Goal: Transaction & Acquisition: Register for event/course

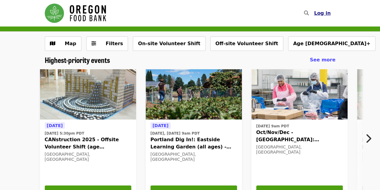
click at [326, 13] on span "Log in" at bounding box center [322, 13] width 17 height 6
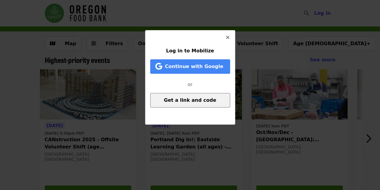
click at [202, 101] on span "Get a link and code" at bounding box center [190, 100] width 52 height 6
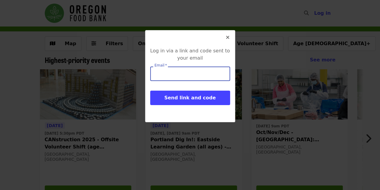
click at [179, 75] on input "Email   *" at bounding box center [190, 73] width 80 height 14
type input "**********"
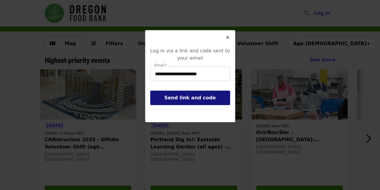
click at [213, 100] on button "Send link and code" at bounding box center [190, 98] width 80 height 14
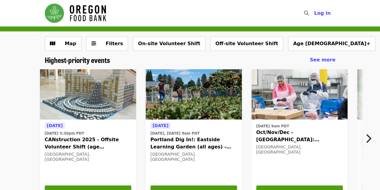
click at [0, 97] on div "Tomorrow Sun, Sep 14 @ 5:30pm PDT CANstruction 2025 - Offsite Volunteer Shift (…" at bounding box center [188, 136] width 458 height 145
click at [101, 50] on button "Filters" at bounding box center [107, 43] width 42 height 14
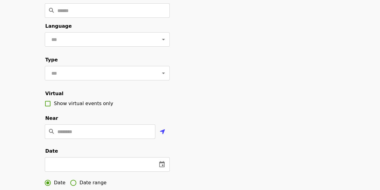
scroll to position [45, 0]
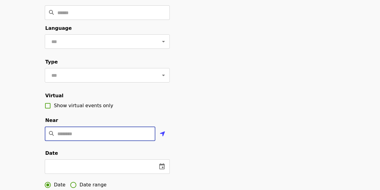
click at [91, 141] on input "Location" at bounding box center [106, 133] width 98 height 14
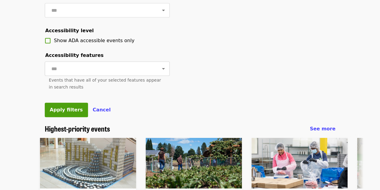
scroll to position [0, 0]
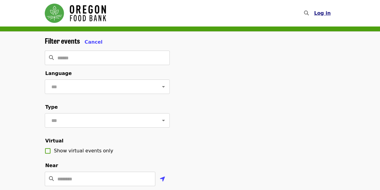
click at [329, 13] on span "Log in" at bounding box center [322, 13] width 17 height 6
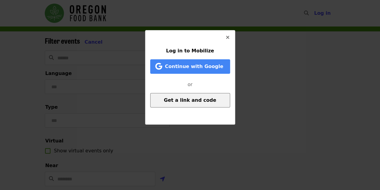
click at [203, 103] on button "Get a link and code" at bounding box center [190, 100] width 80 height 14
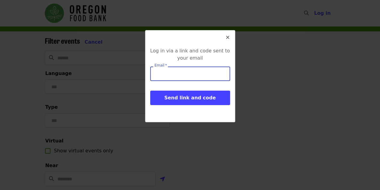
click at [172, 74] on input "Email   *" at bounding box center [190, 73] width 80 height 14
type input "**********"
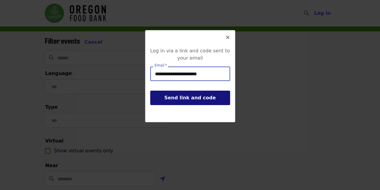
click at [190, 100] on span "Send link and code" at bounding box center [190, 98] width 51 height 6
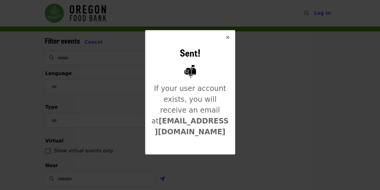
click at [227, 37] on icon "times icon" at bounding box center [228, 38] width 4 height 6
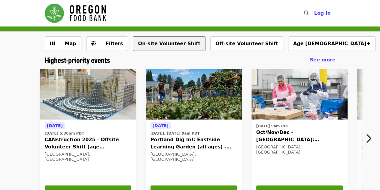
click at [164, 46] on button "On-site Volunteer Shift" at bounding box center [169, 43] width 72 height 14
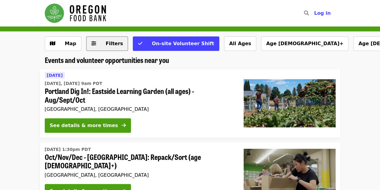
click at [108, 42] on span "Filters" at bounding box center [114, 44] width 17 height 6
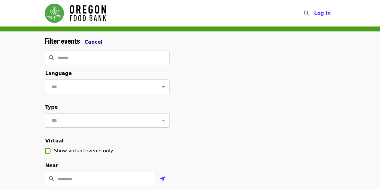
click at [94, 42] on span "Cancel" at bounding box center [94, 42] width 18 height 6
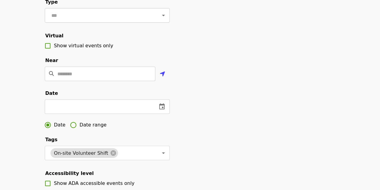
scroll to position [105, 0]
click at [72, 81] on input "Location" at bounding box center [106, 74] width 98 height 14
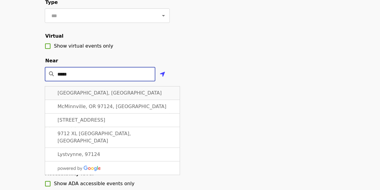
click at [82, 100] on div "[GEOGRAPHIC_DATA], [GEOGRAPHIC_DATA]" at bounding box center [112, 93] width 135 height 14
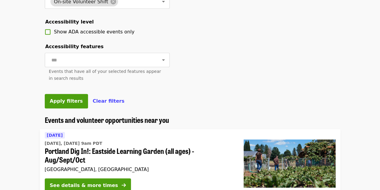
scroll to position [257, 0]
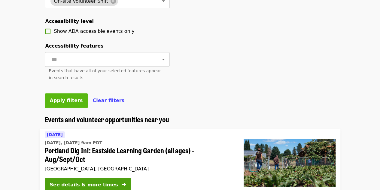
type input "**********"
click at [58, 108] on button "Apply filters" at bounding box center [66, 100] width 43 height 14
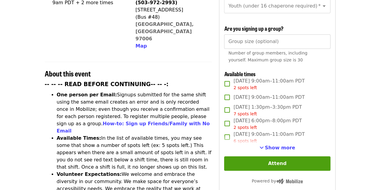
scroll to position [177, 0]
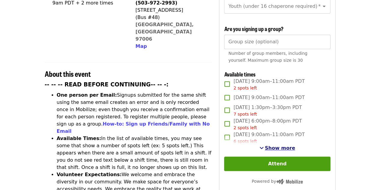
click at [280, 149] on span "Show more" at bounding box center [280, 148] width 30 height 6
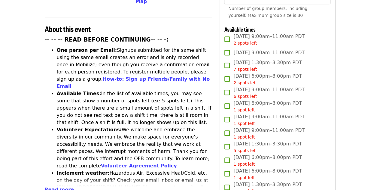
scroll to position [222, 0]
click at [360, 139] on article "July/Aug/Sept - Beaverton: Repack/Sort (age 10+) Highest Priority Volunteer Shi…" at bounding box center [190, 124] width 380 height 638
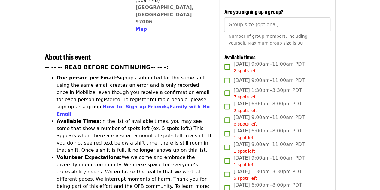
scroll to position [193, 0]
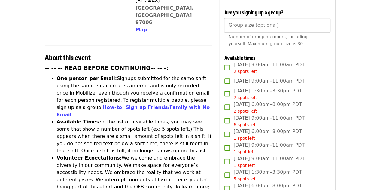
click at [360, 139] on article "July/Aug/Sept - Beaverton: Repack/Sort (age 10+) Highest Priority Volunteer Shi…" at bounding box center [190, 152] width 380 height 638
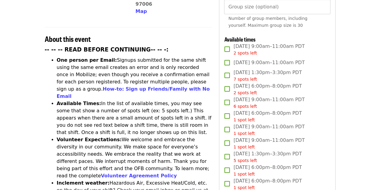
scroll to position [212, 0]
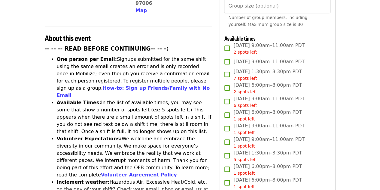
click at [21, 116] on article "July/Aug/Sept - Beaverton: Repack/Sort (age 10+) Highest Priority Volunteer Shi…" at bounding box center [190, 133] width 380 height 638
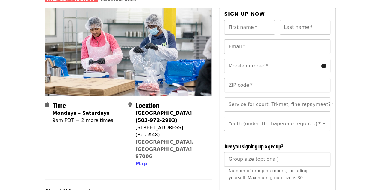
scroll to position [0, 0]
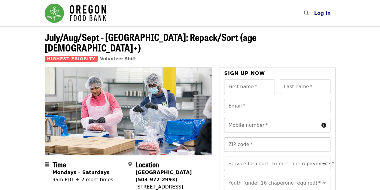
click at [323, 14] on span "Log in" at bounding box center [322, 13] width 17 height 6
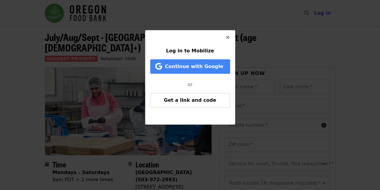
click at [228, 38] on icon "times icon" at bounding box center [228, 38] width 4 height 6
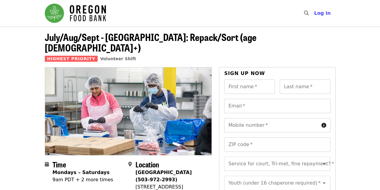
click at [81, 14] on img "Main navigation" at bounding box center [75, 13] width 61 height 19
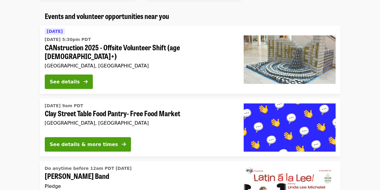
scroll to position [523, 0]
